Goal: Browse casually

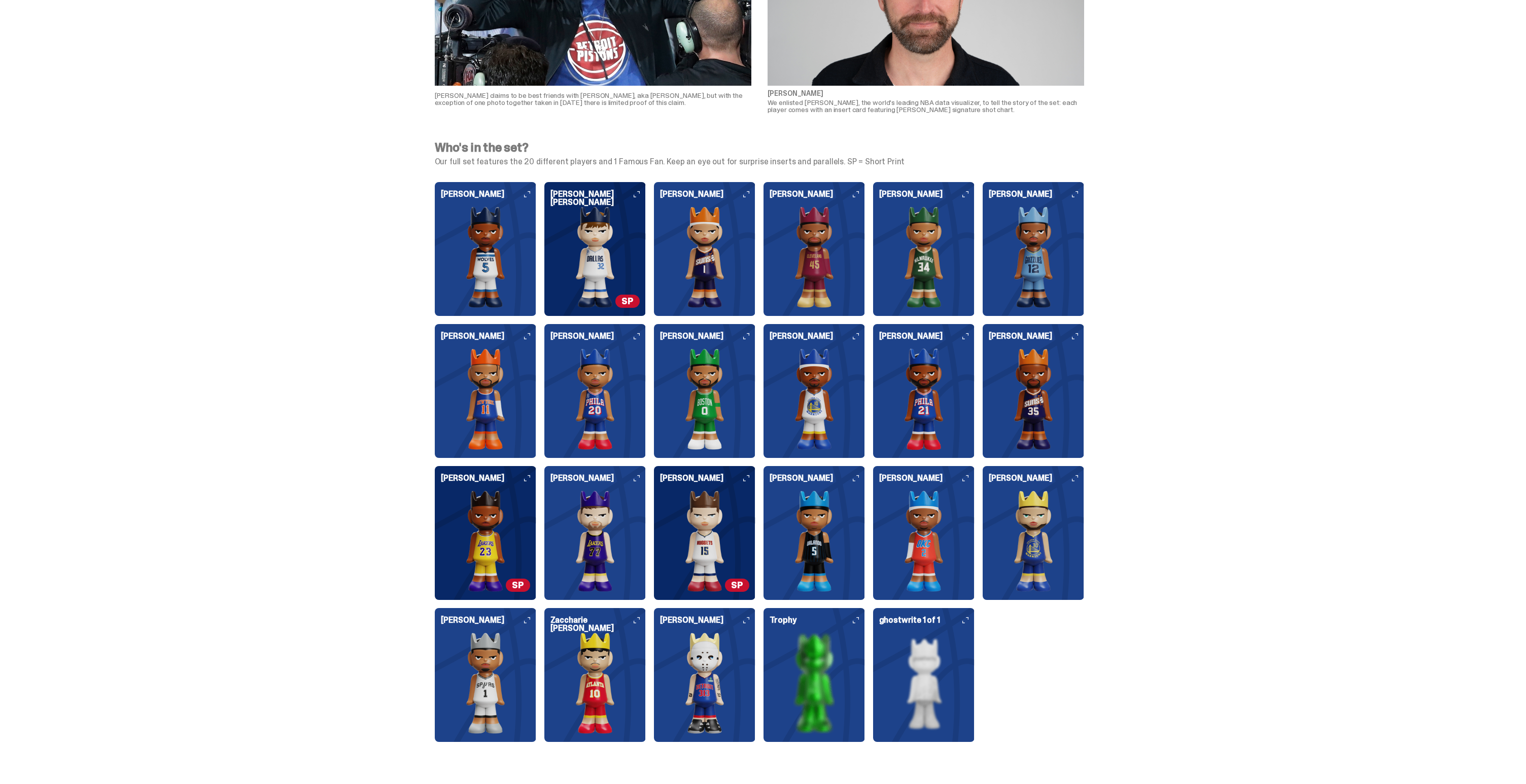
scroll to position [2428, 0]
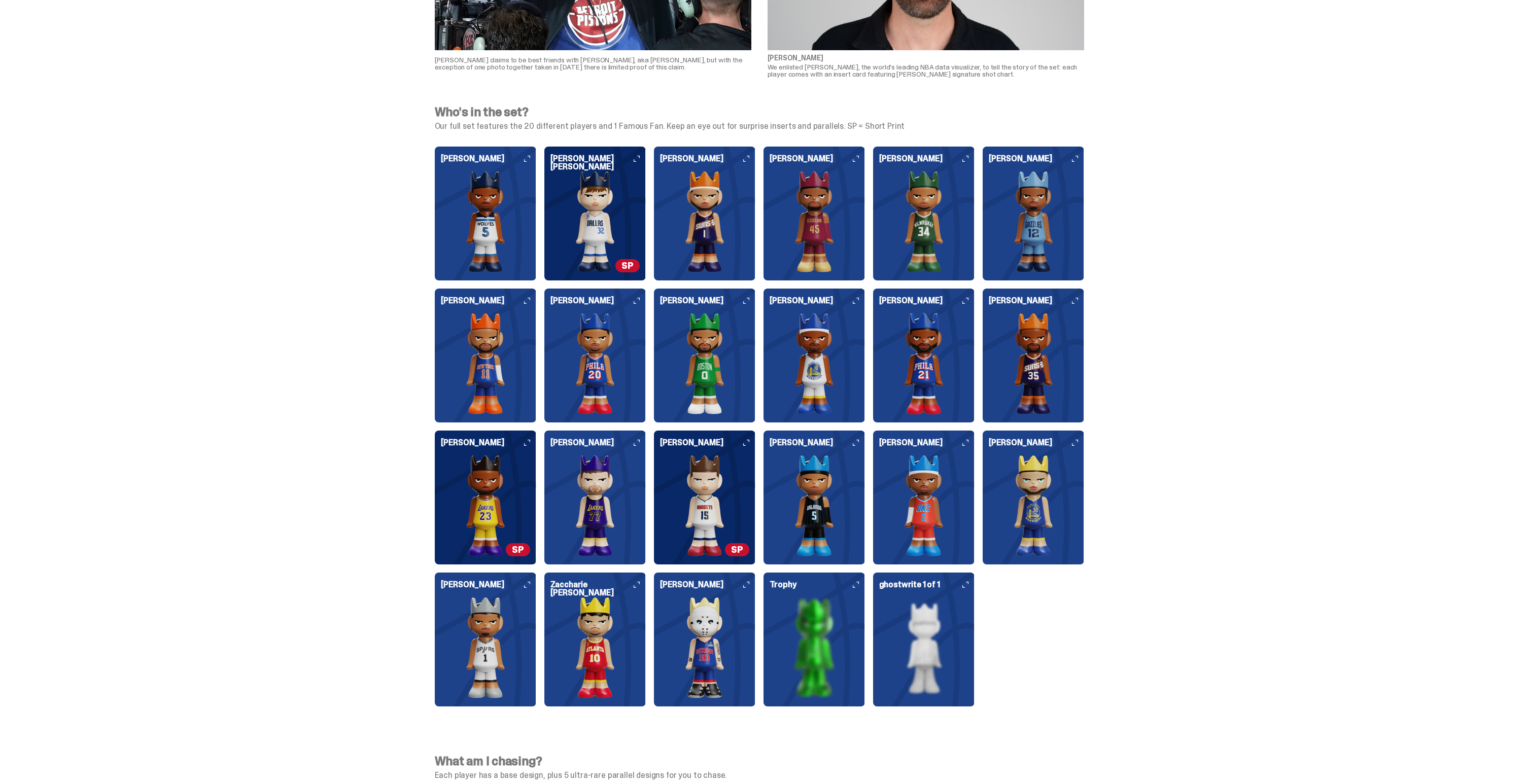
click at [1036, 510] on img at bounding box center [1033, 505] width 89 height 101
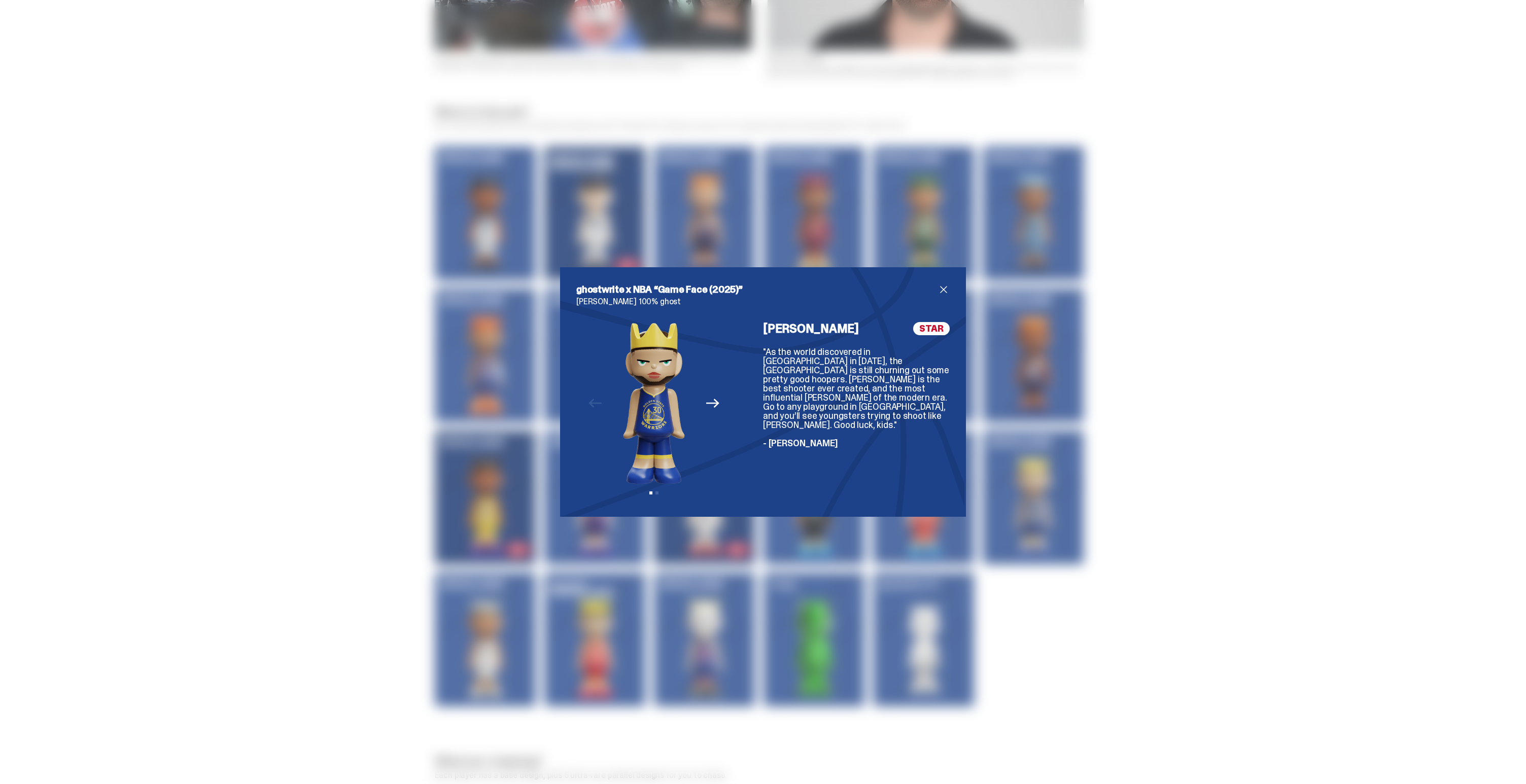
click at [713, 400] on icon "Next" at bounding box center [713, 403] width 13 height 13
click at [713, 400] on img at bounding box center [663, 403] width 130 height 162
click at [607, 404] on img at bounding box center [653, 403] width 130 height 162
click at [598, 404] on icon "Previous" at bounding box center [595, 403] width 13 height 13
click at [1312, 397] on div "ghostwrite x NBA “Game Face (2025)” [PERSON_NAME] 100% ghost Previous Next View…" at bounding box center [763, 392] width 1526 height 784
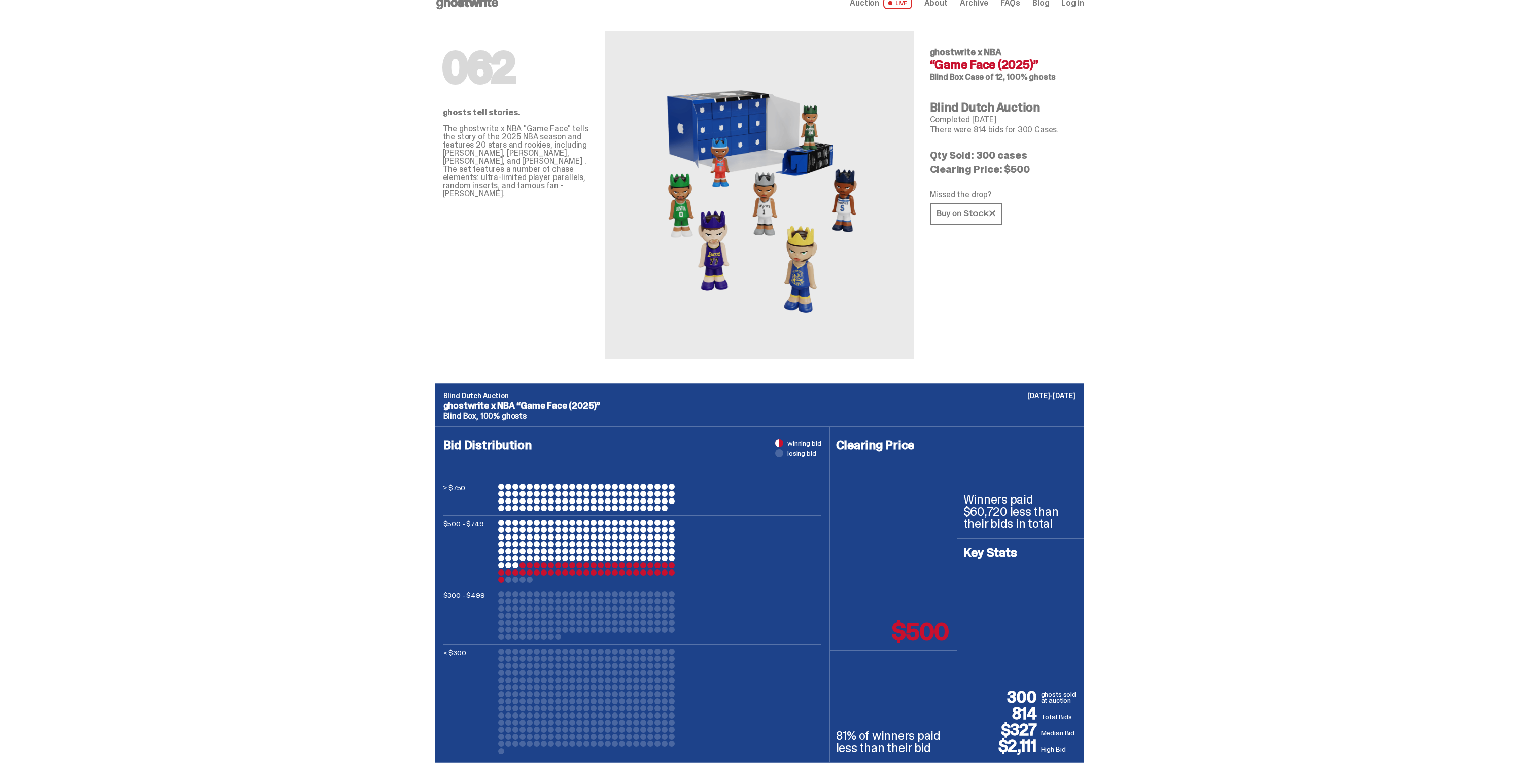
scroll to position [0, 0]
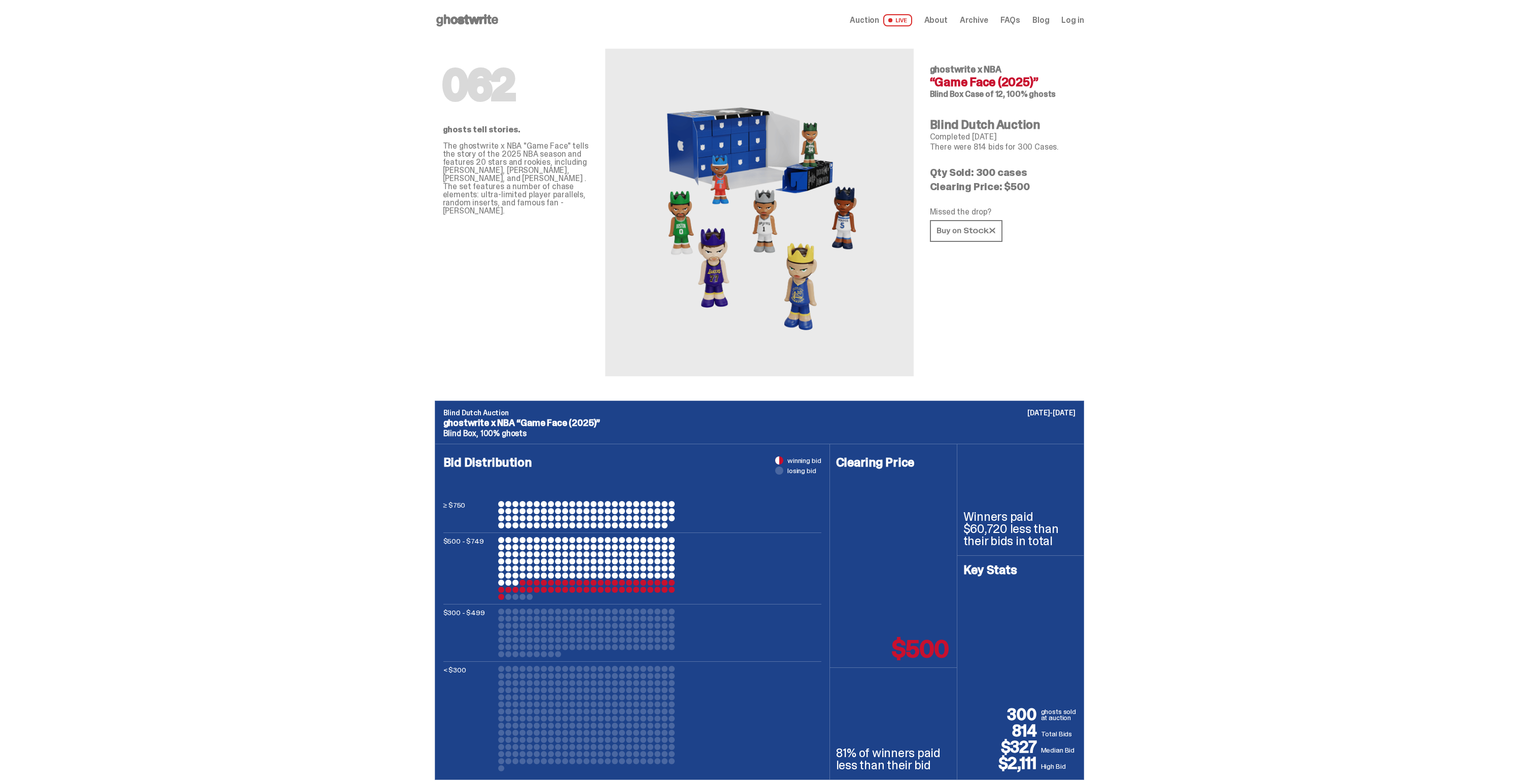
click at [911, 21] on span "LIVE" at bounding box center [897, 20] width 29 height 12
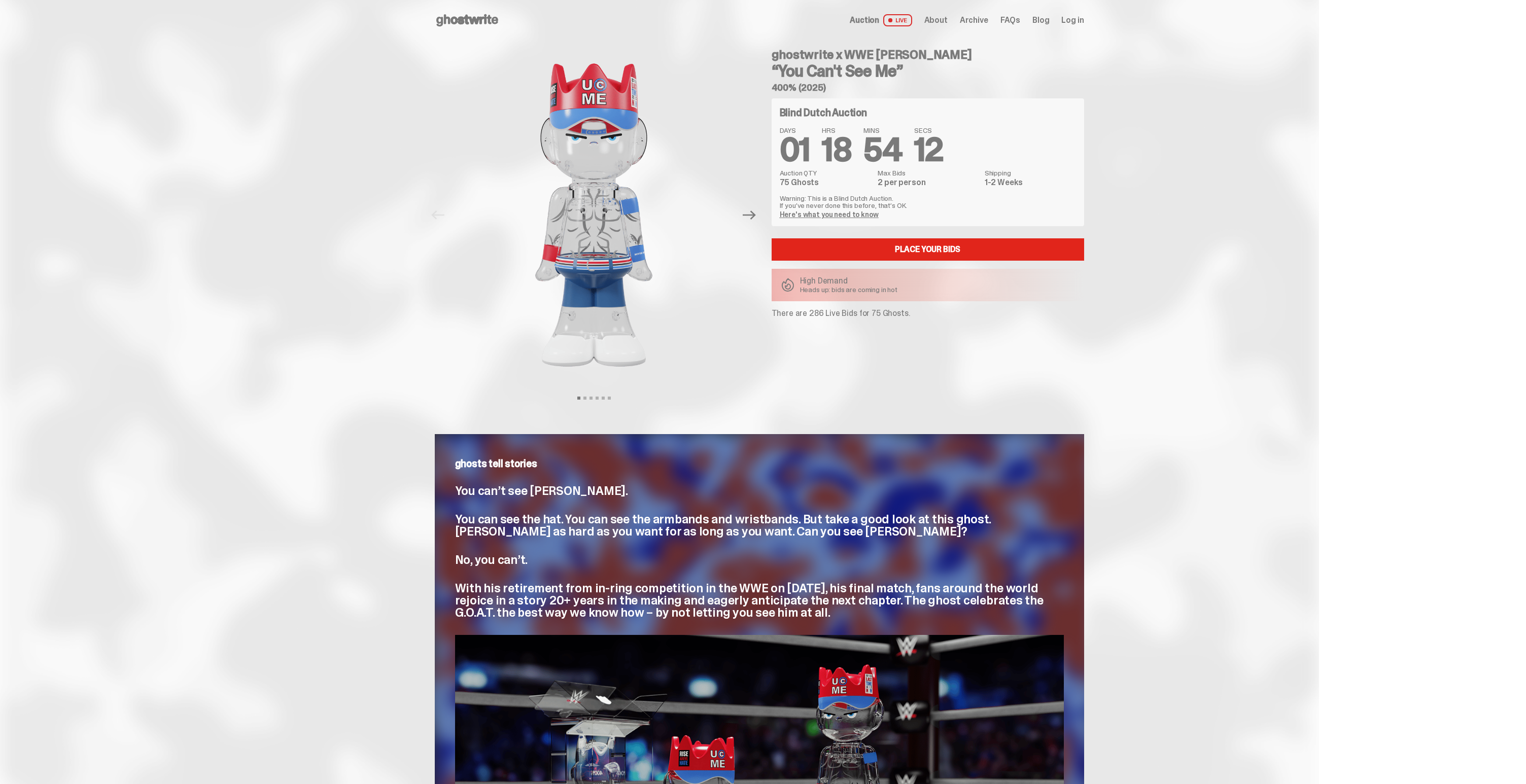
click at [940, 20] on span "About" at bounding box center [935, 20] width 23 height 8
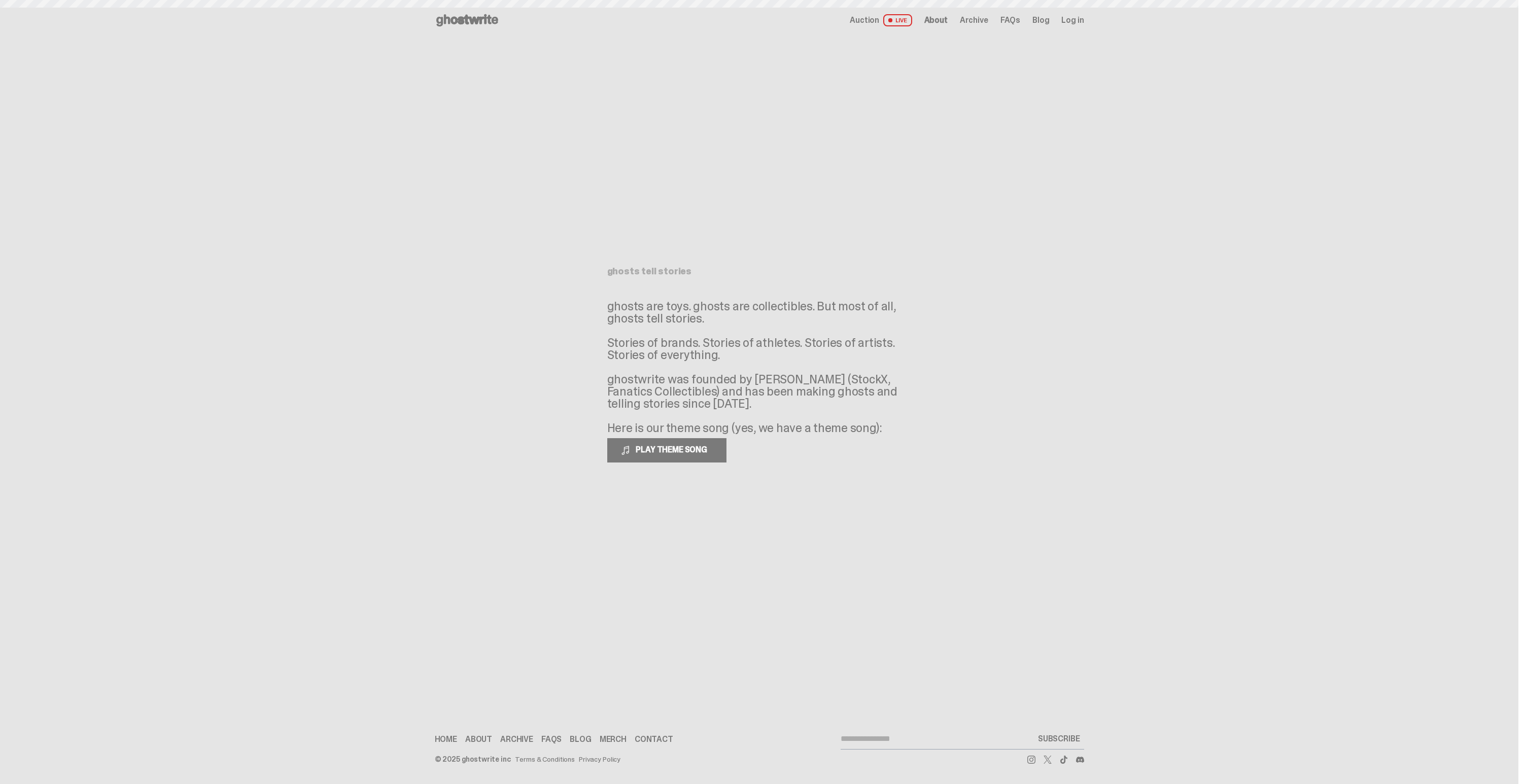
click at [984, 20] on span "Archive" at bounding box center [974, 20] width 28 height 8
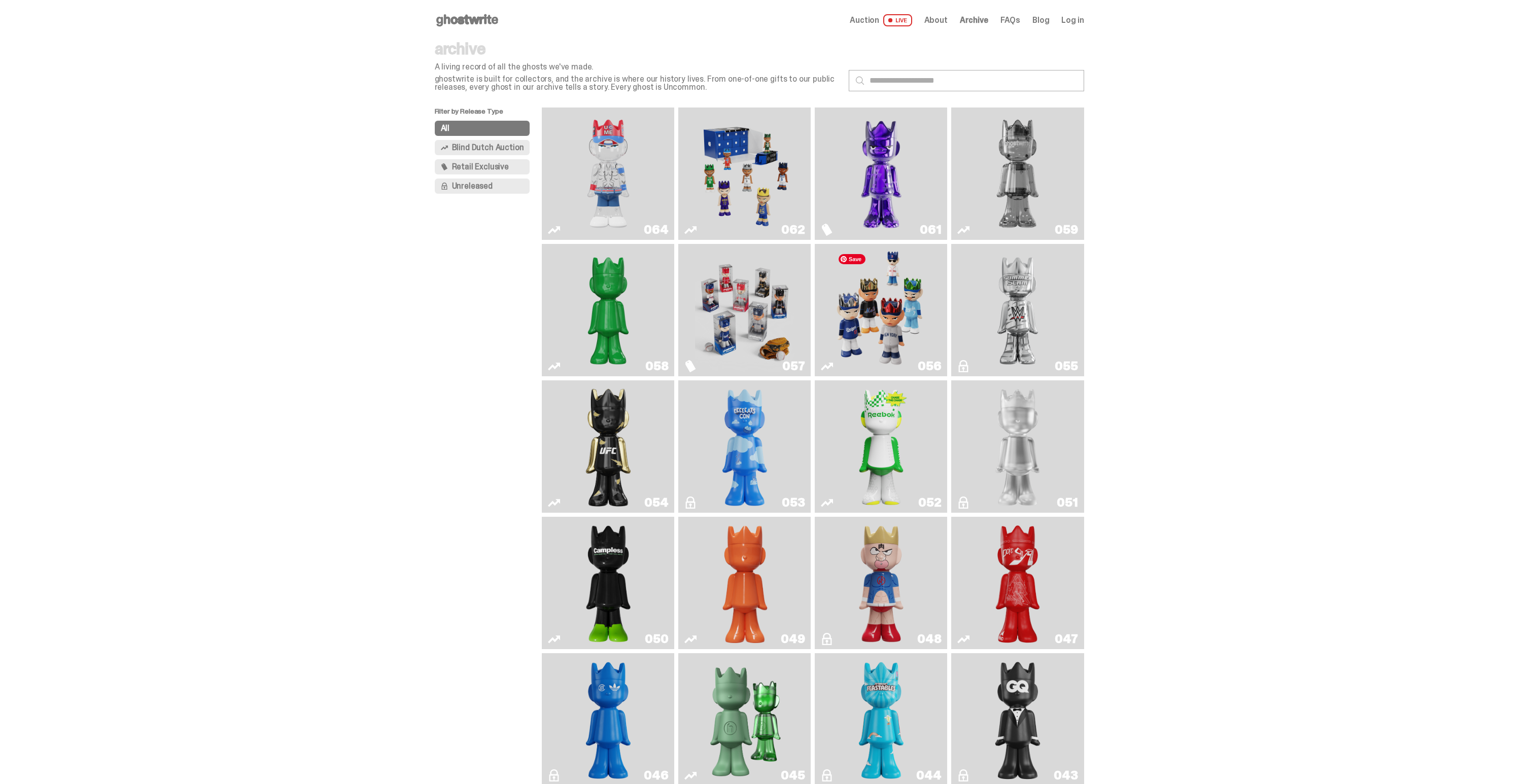
click at [903, 293] on img "Game Face (2025)" at bounding box center [881, 310] width 100 height 124
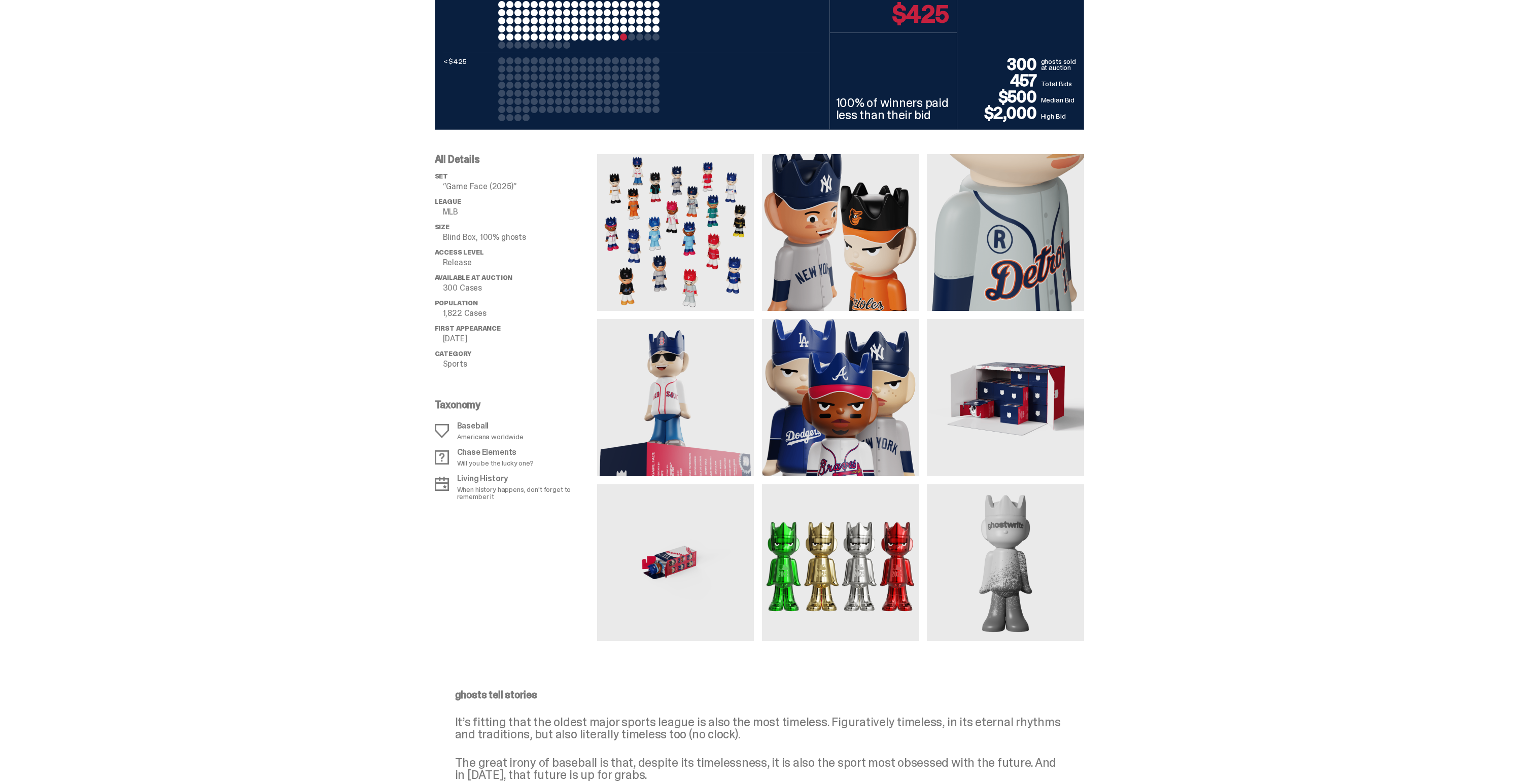
scroll to position [684, 0]
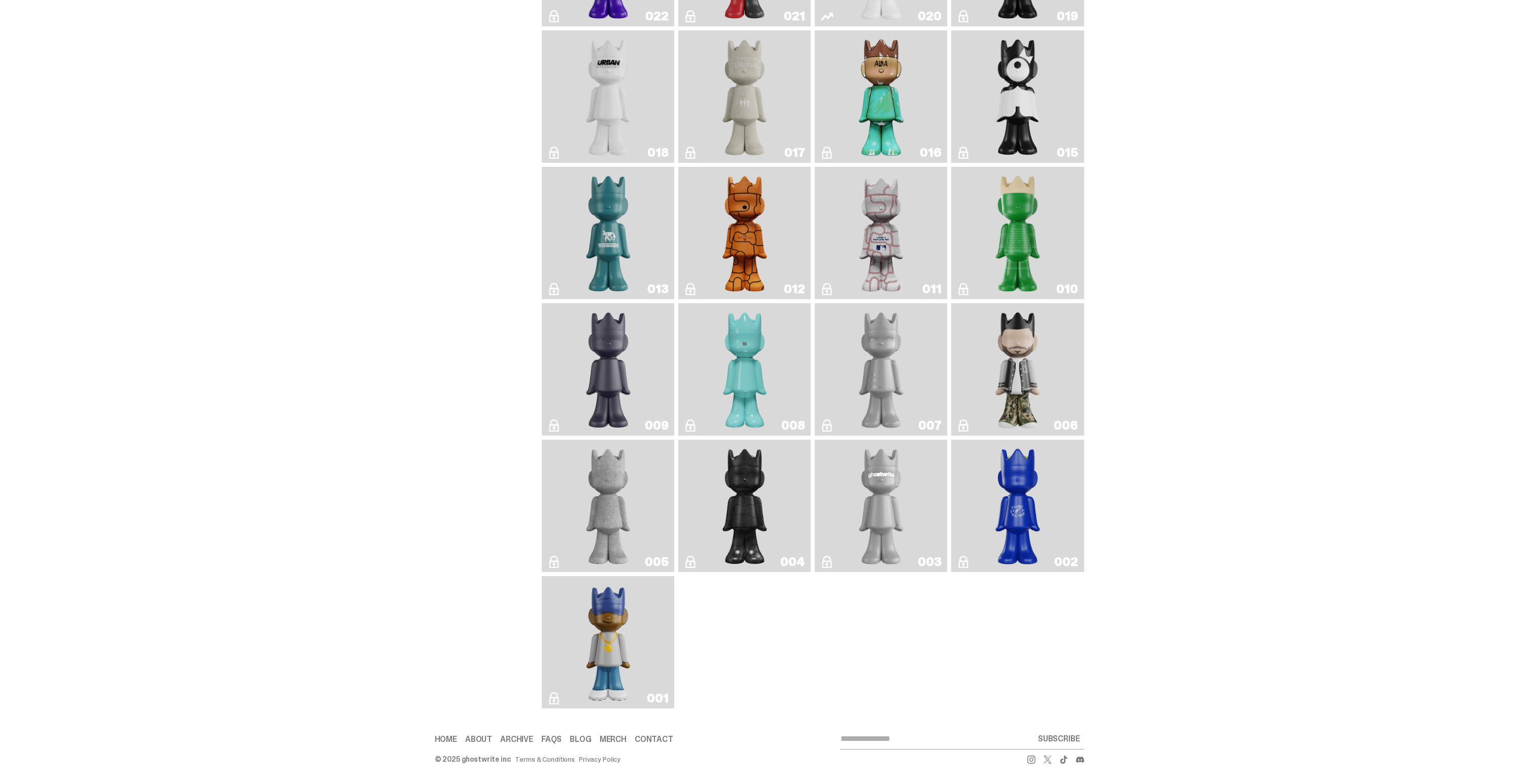
scroll to position [1590, 0]
